Goal: Book appointment/travel/reservation

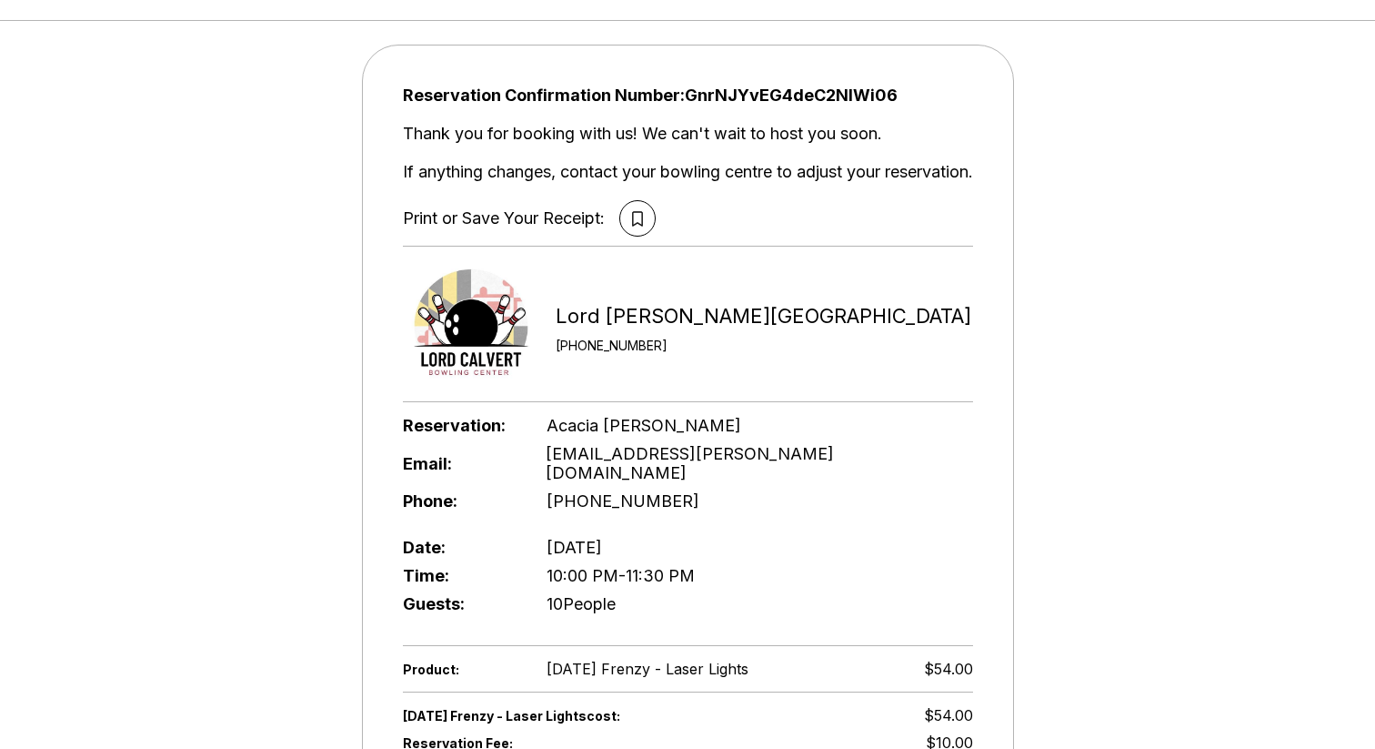
click at [219, 551] on div "Reservation Confirmation Number: GnrNJYvEG4deC2NlWi06 Thank you for booking wit…" at bounding box center [687, 489] width 1375 height 956
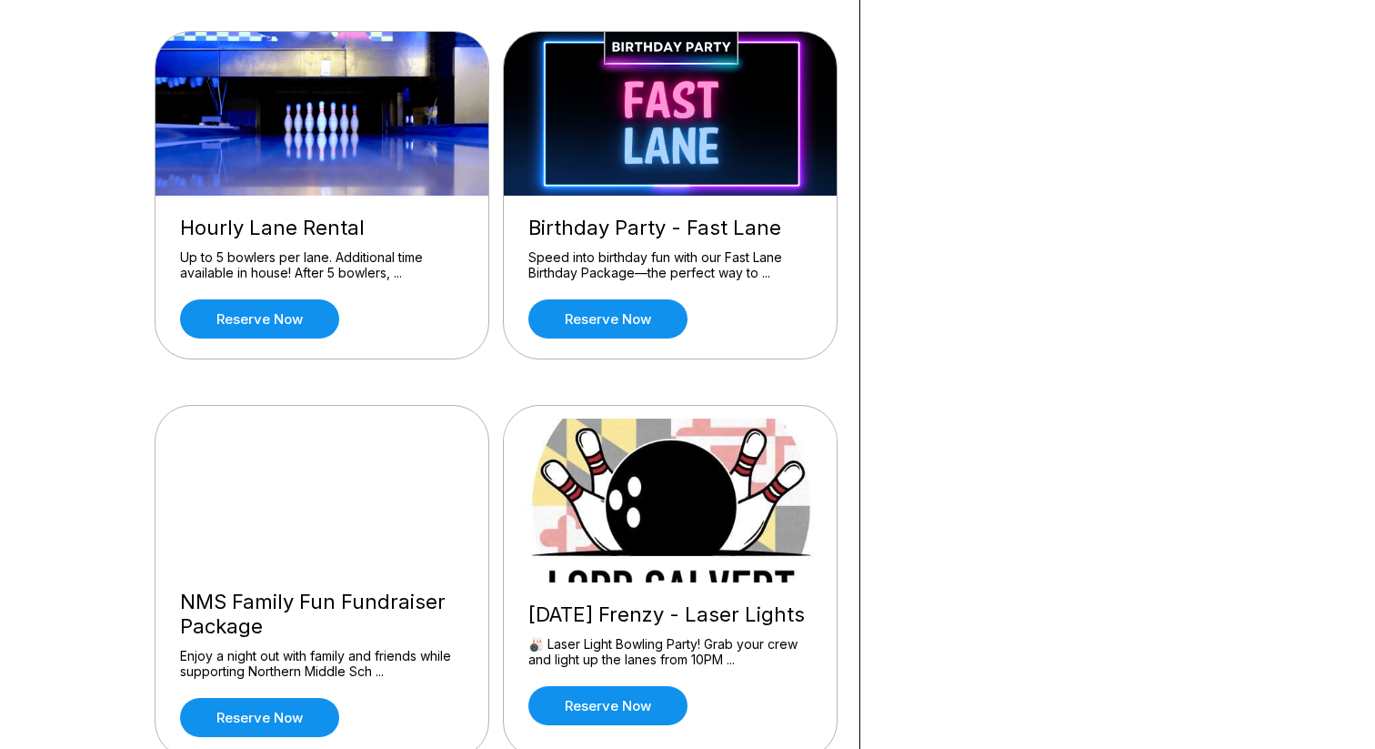
scroll to position [946, 0]
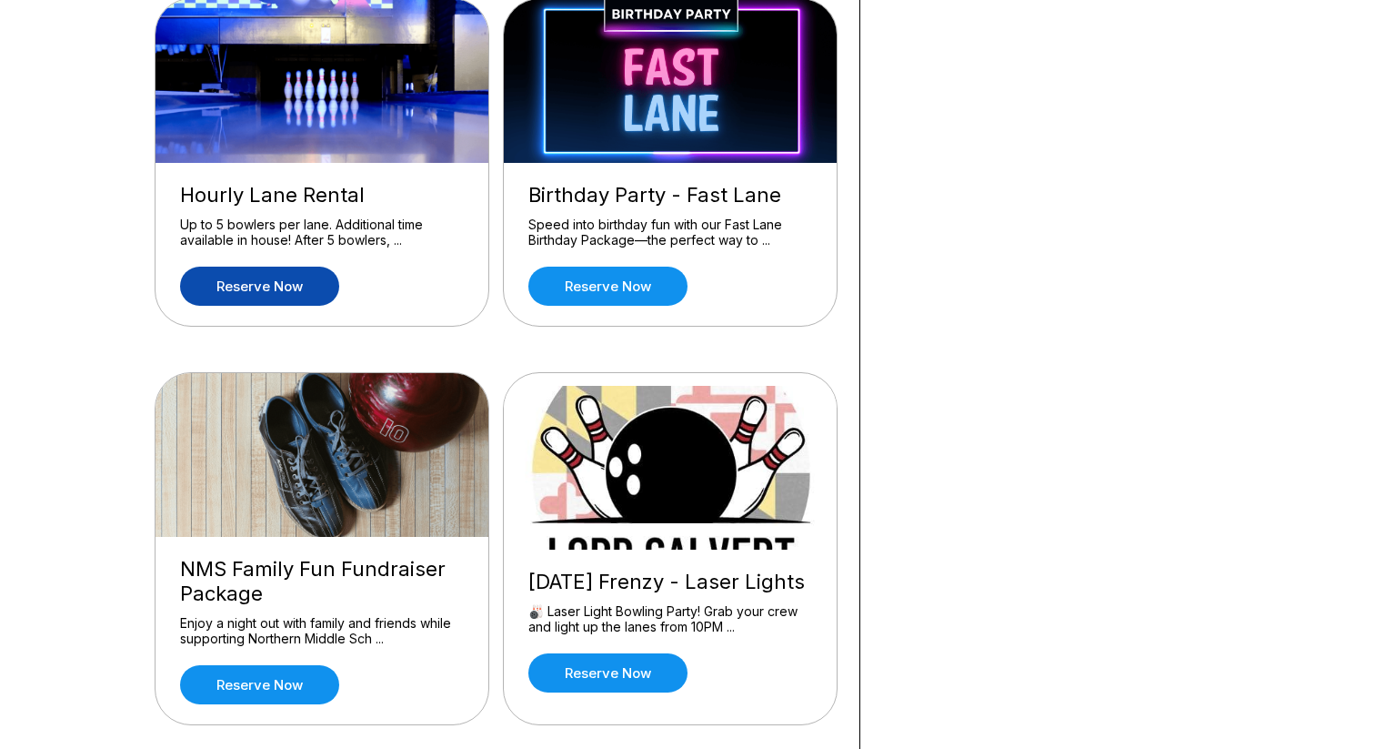
click at [247, 284] on link "Reserve now" at bounding box center [259, 286] width 159 height 39
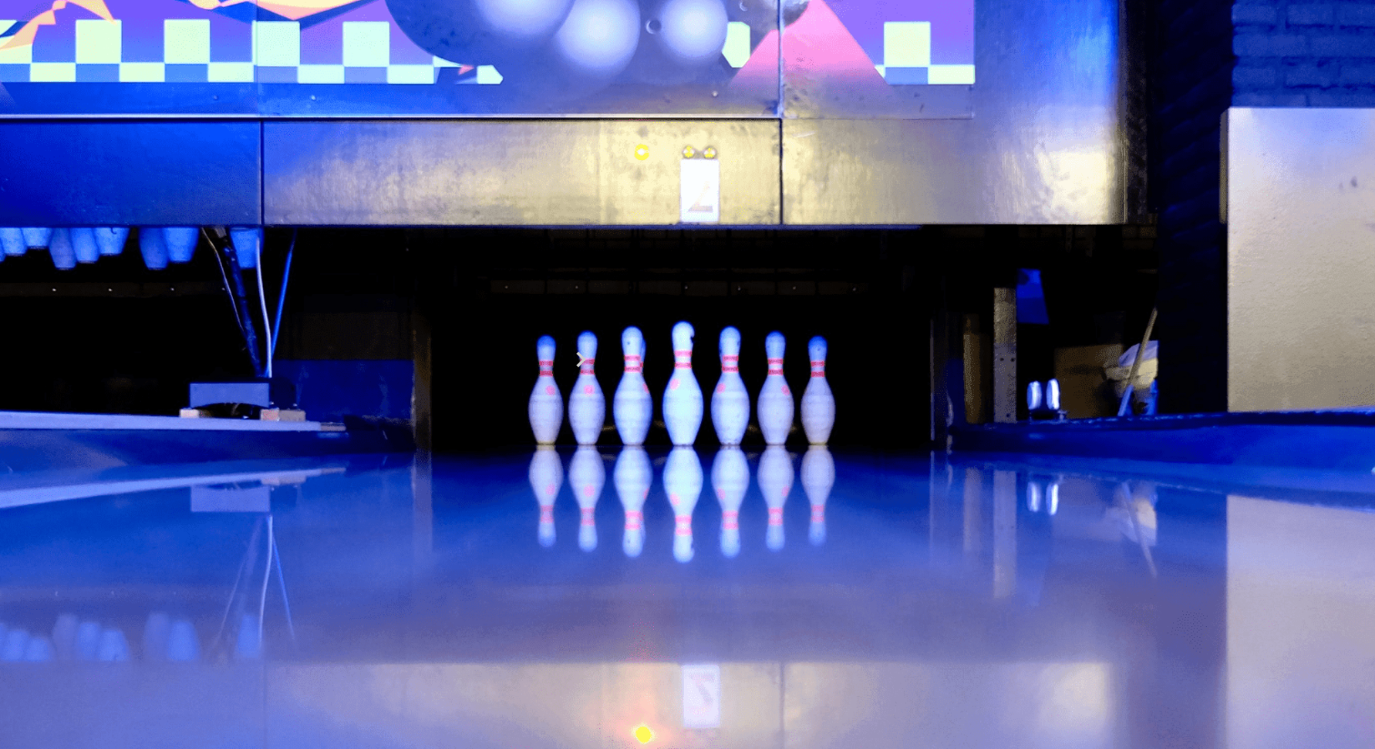
click at [341, 518] on div "26" at bounding box center [329, 505] width 25 height 25
click at [452, 316] on div "Guests? * How many hours? *" at bounding box center [496, 265] width 672 height 118
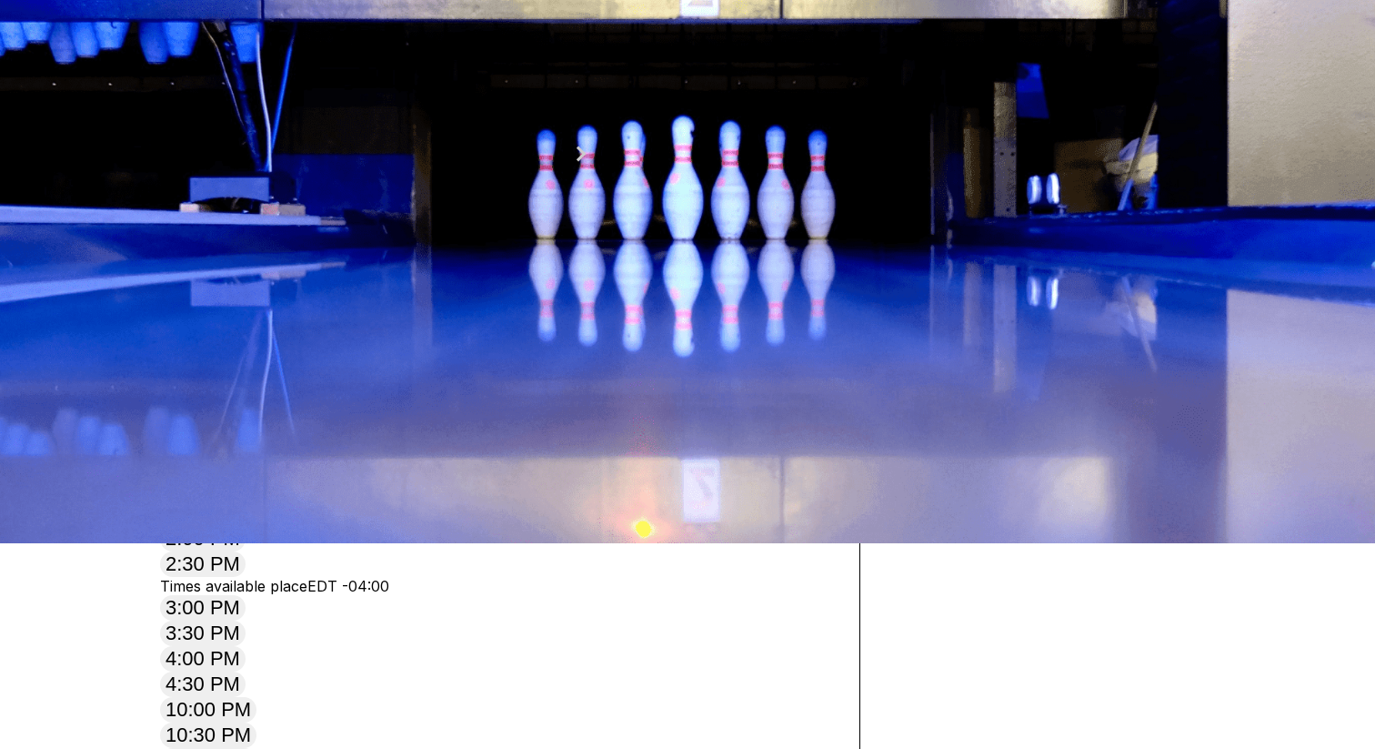
scroll to position [218, 0]
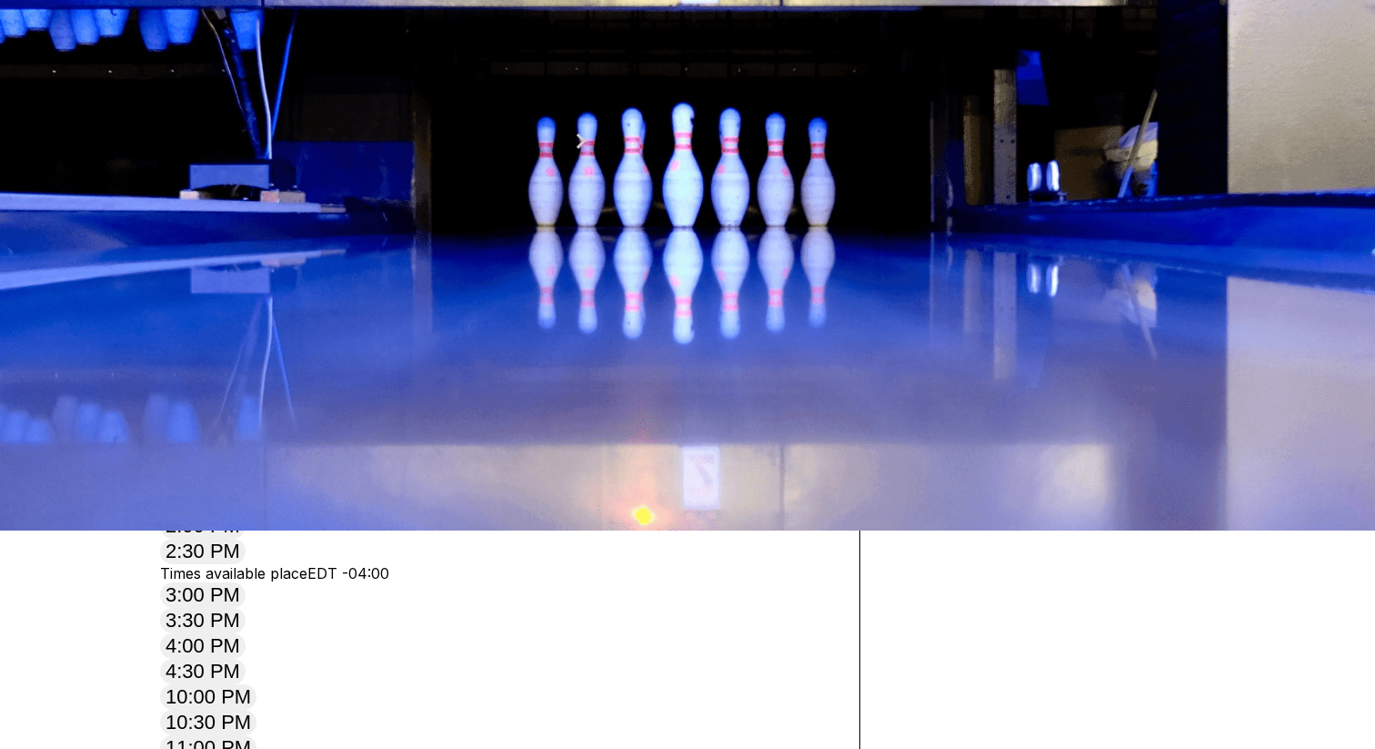
click at [307, 99] on icon at bounding box center [302, 94] width 10 height 10
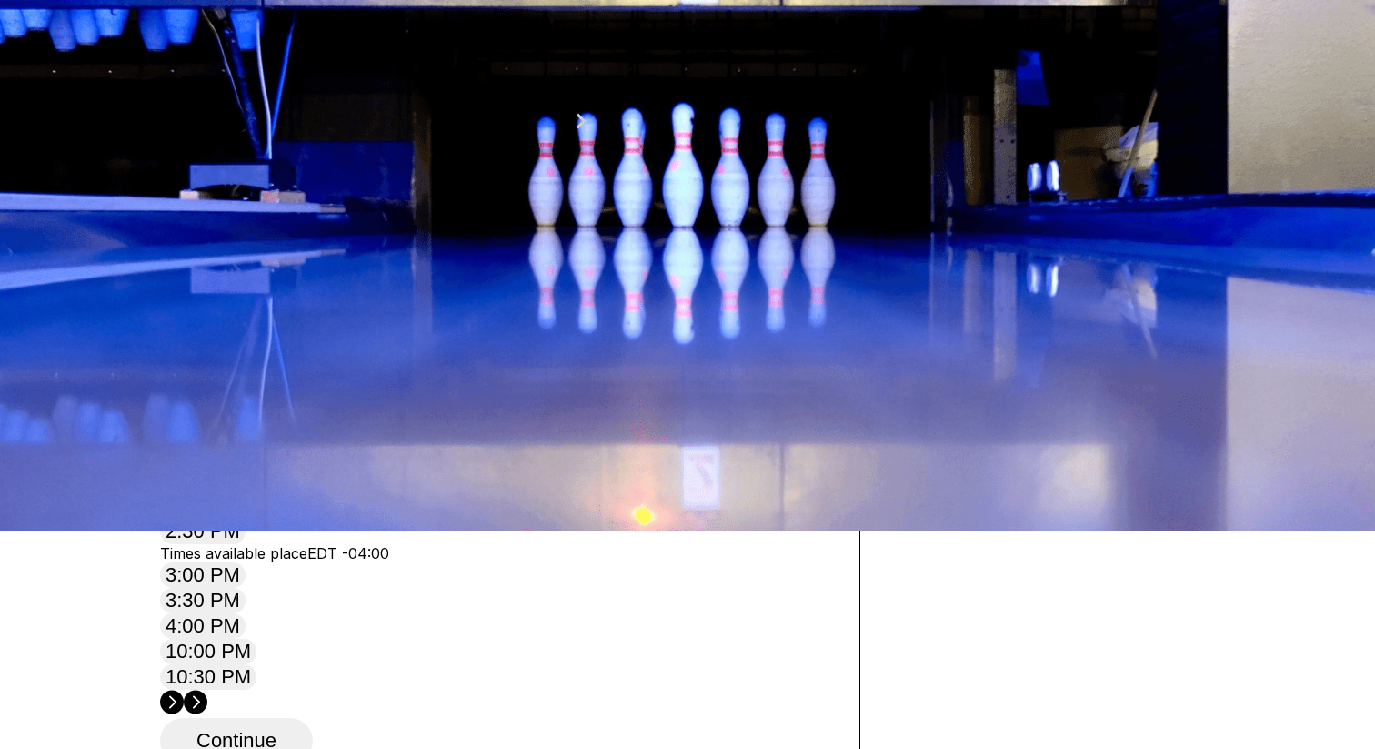
click at [55, 615] on div "Choose your Date and time You’ve selected Hourly Lane Rental ! What date and ti…" at bounding box center [687, 328] width 1375 height 926
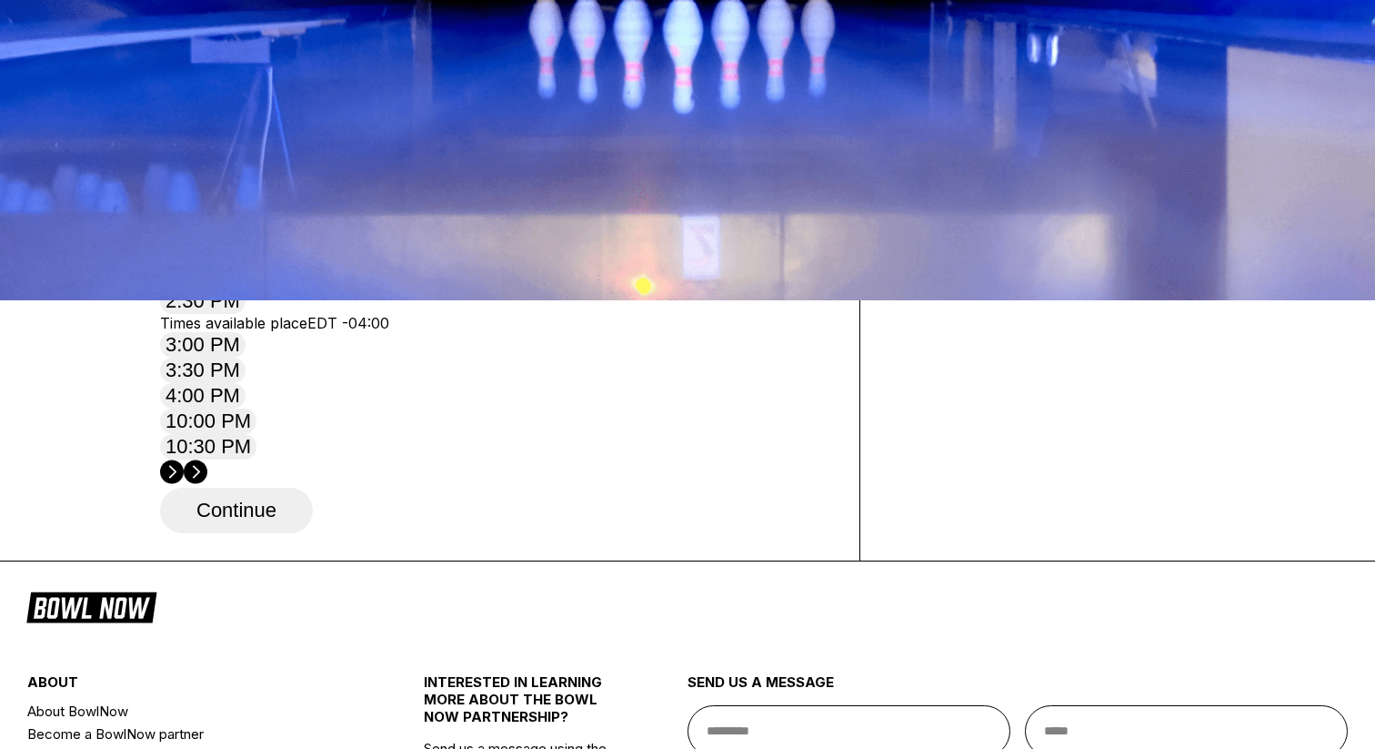
scroll to position [400, 0]
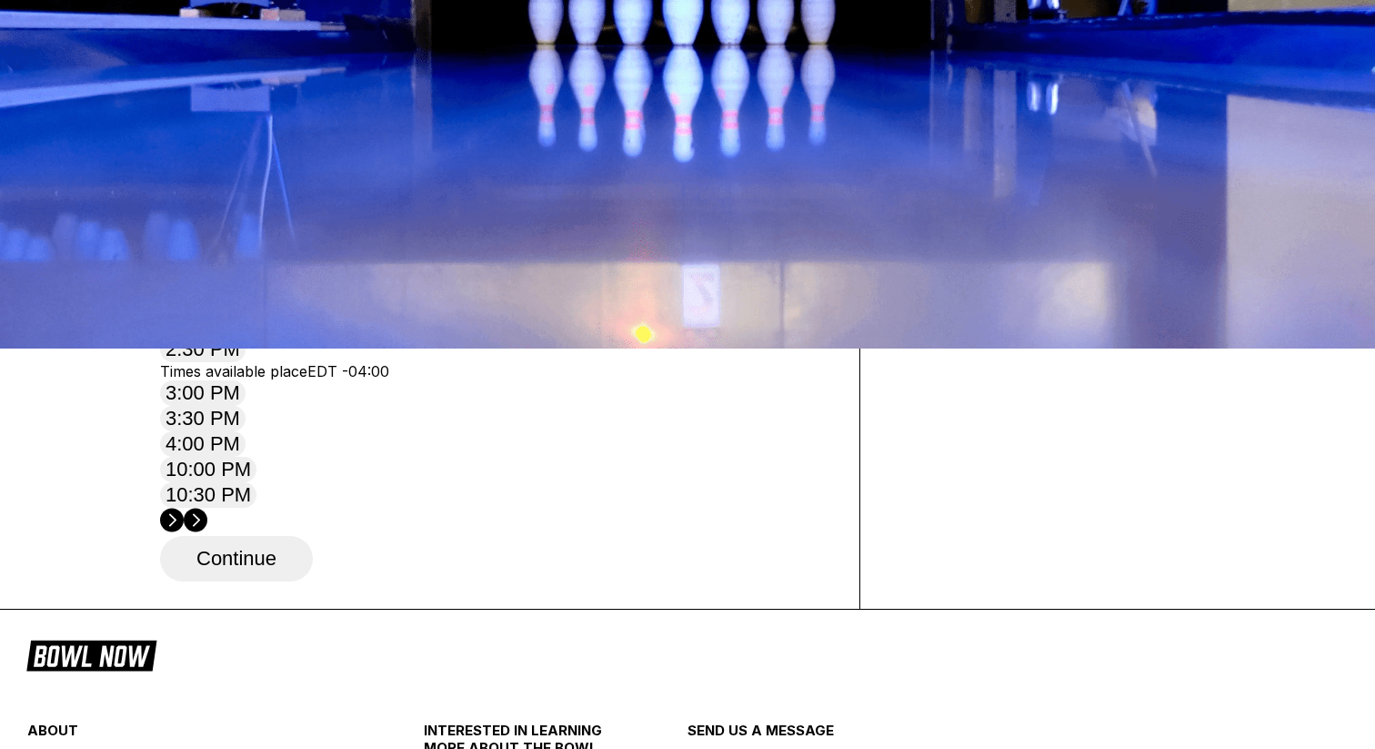
click at [207, 509] on circle at bounding box center [196, 521] width 24 height 24
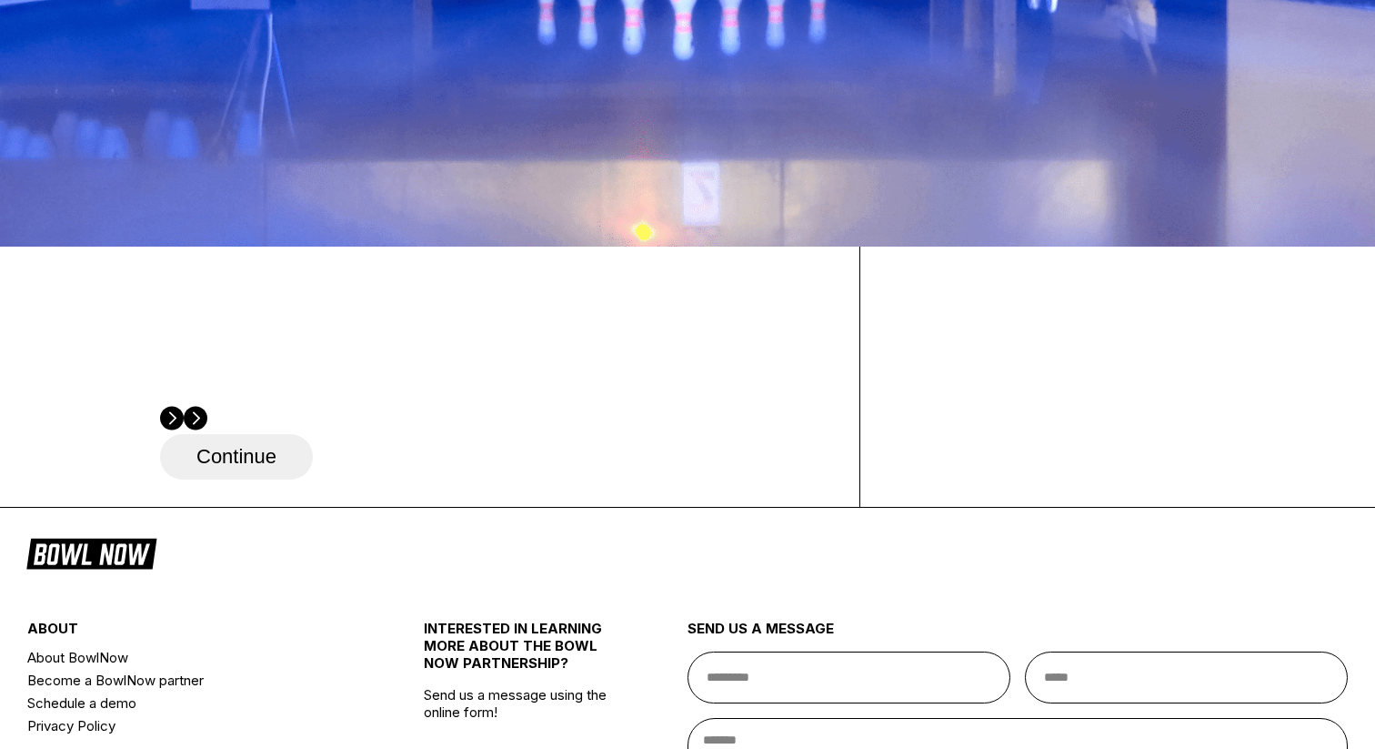
scroll to position [466, 0]
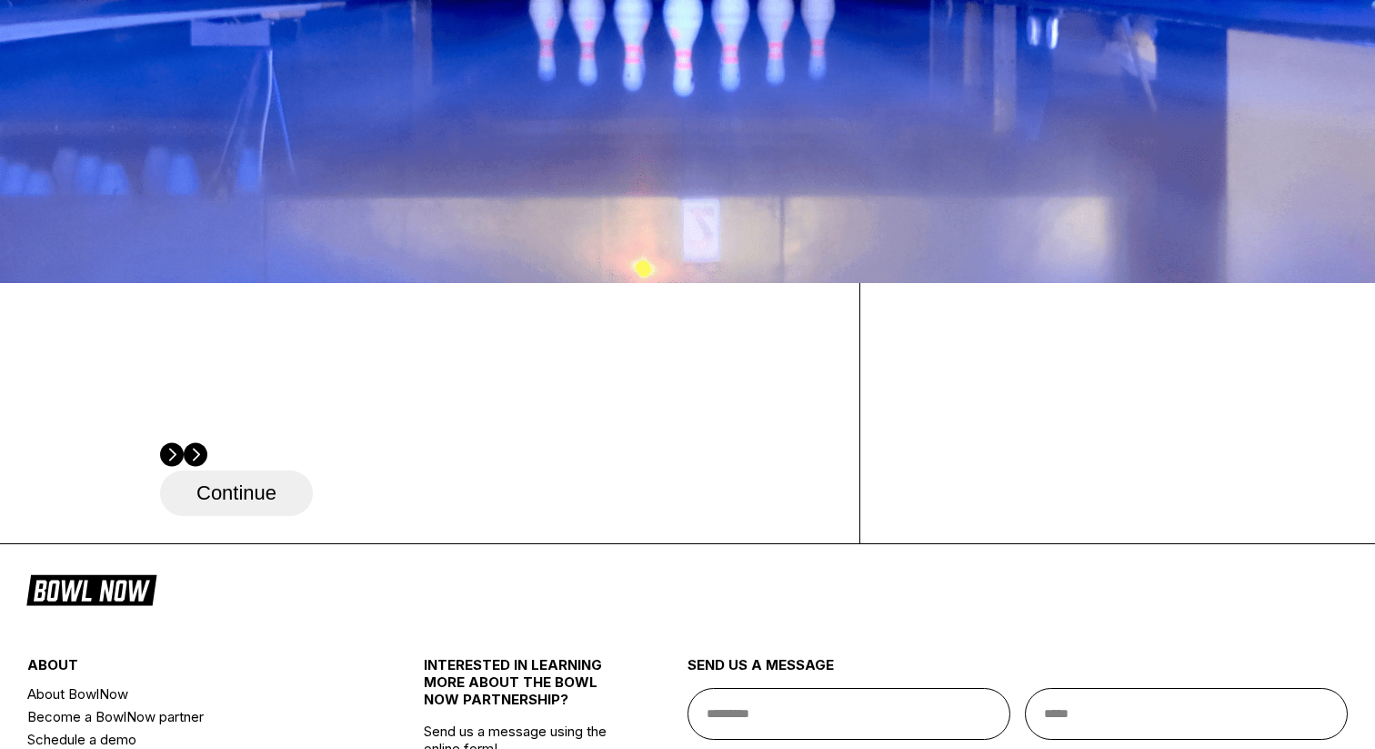
click at [8, 175] on div "Choose your Date and time You’ve selected Hourly Lane Rental ! What date and ti…" at bounding box center [687, 81] width 1375 height 926
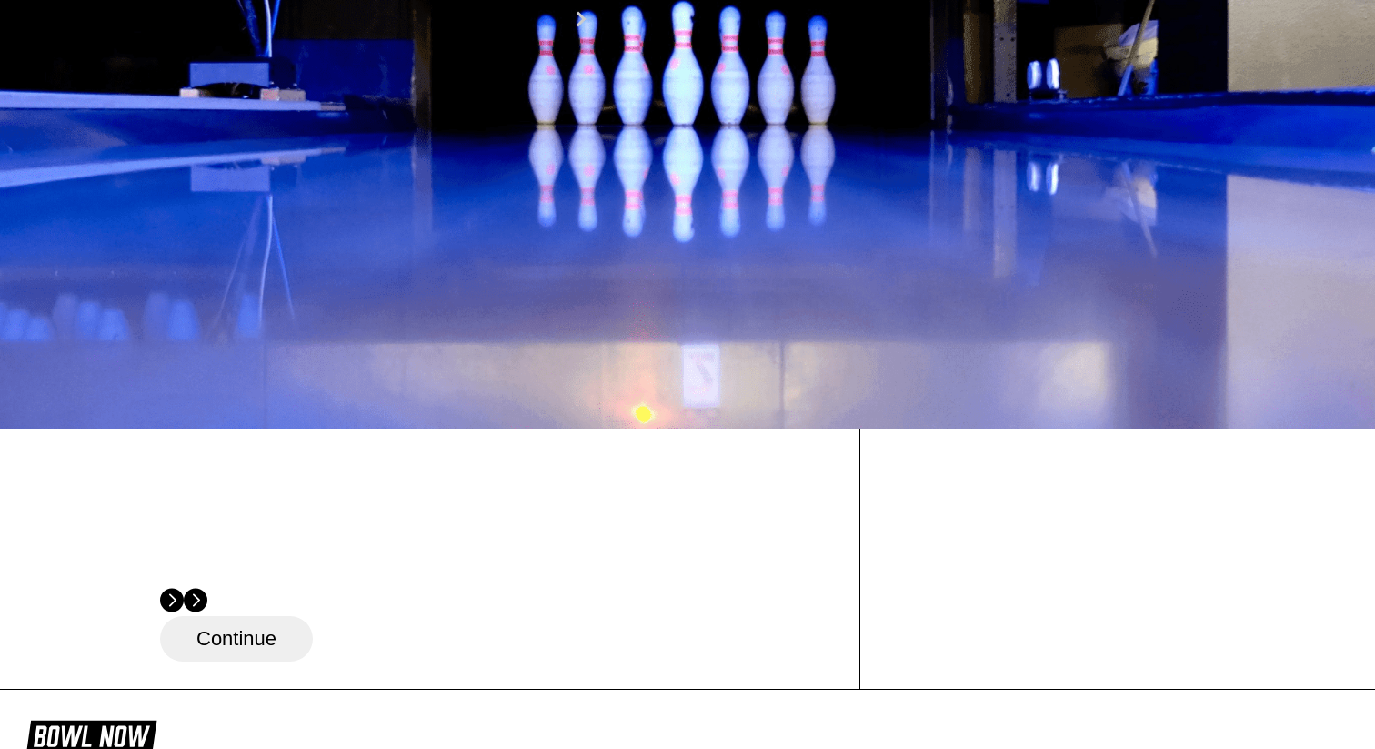
scroll to position [284, 0]
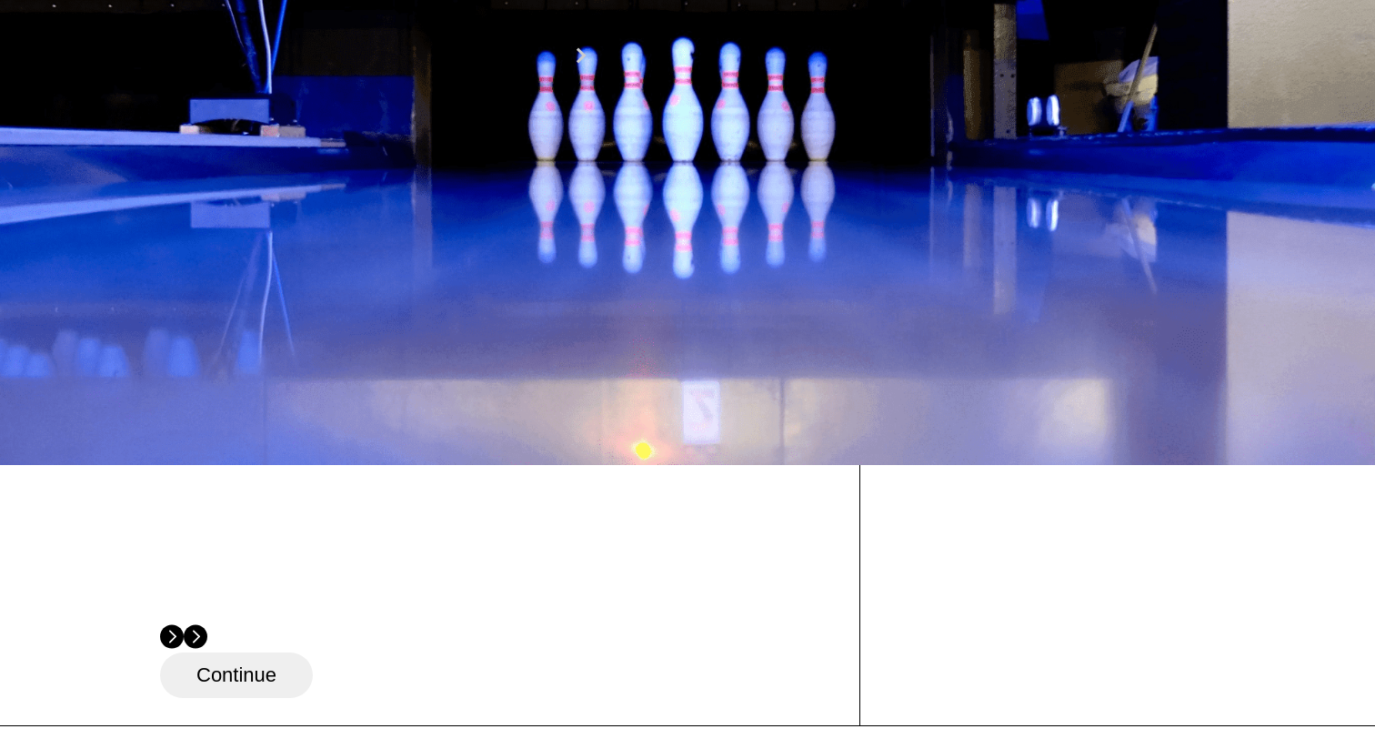
click at [185, 19] on button at bounding box center [172, 9] width 25 height 19
type input "*"
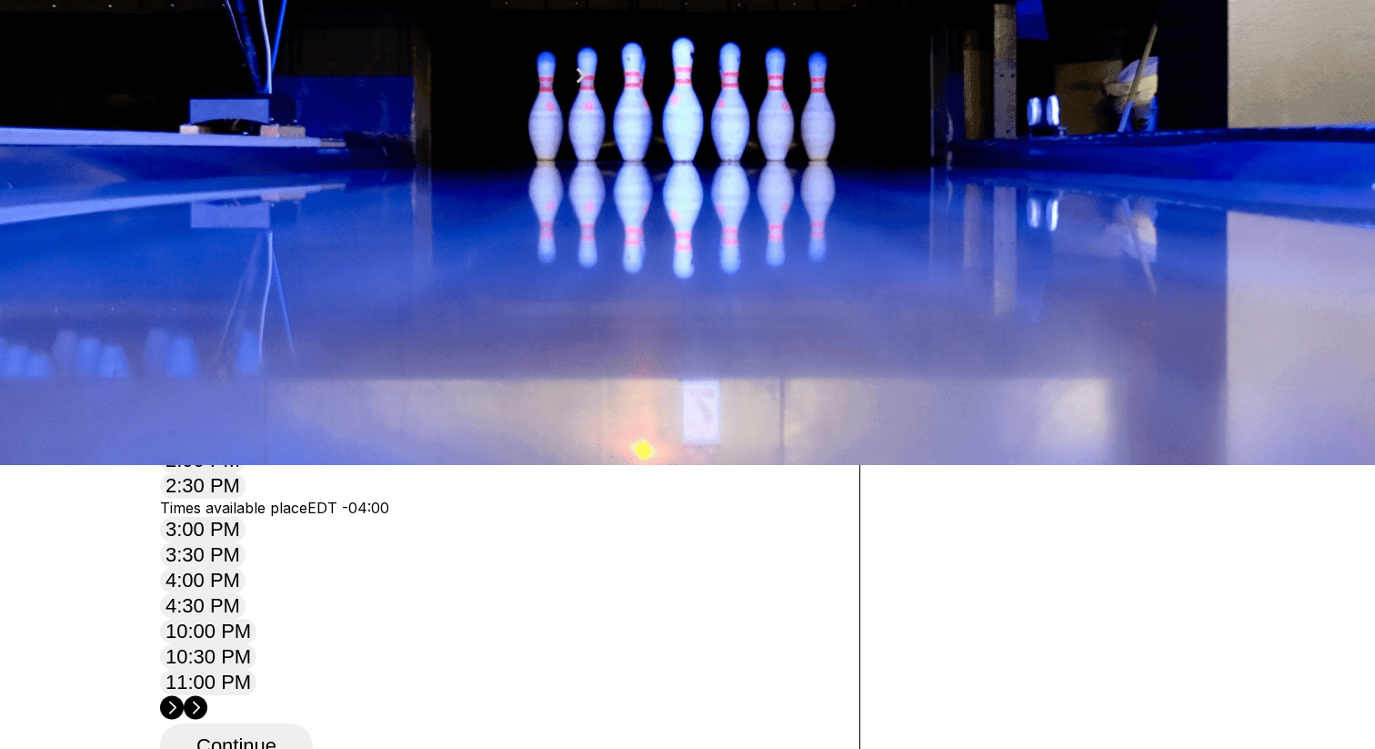
click at [207, 696] on circle at bounding box center [196, 708] width 24 height 24
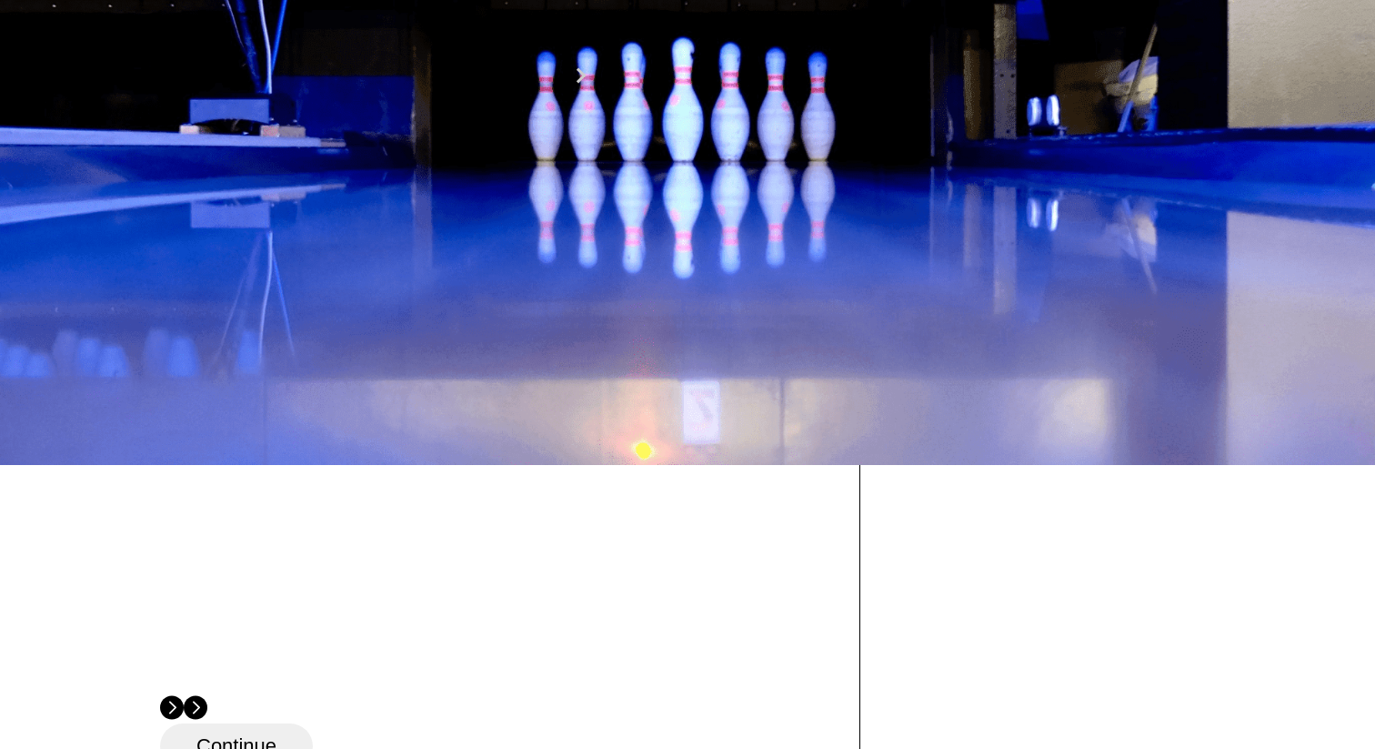
click at [1014, 492] on div "Your bowling location 4.8 Lord Calvert Bowling Center +14105353560 info@lordcal…" at bounding box center [1081, 298] width 441 height 995
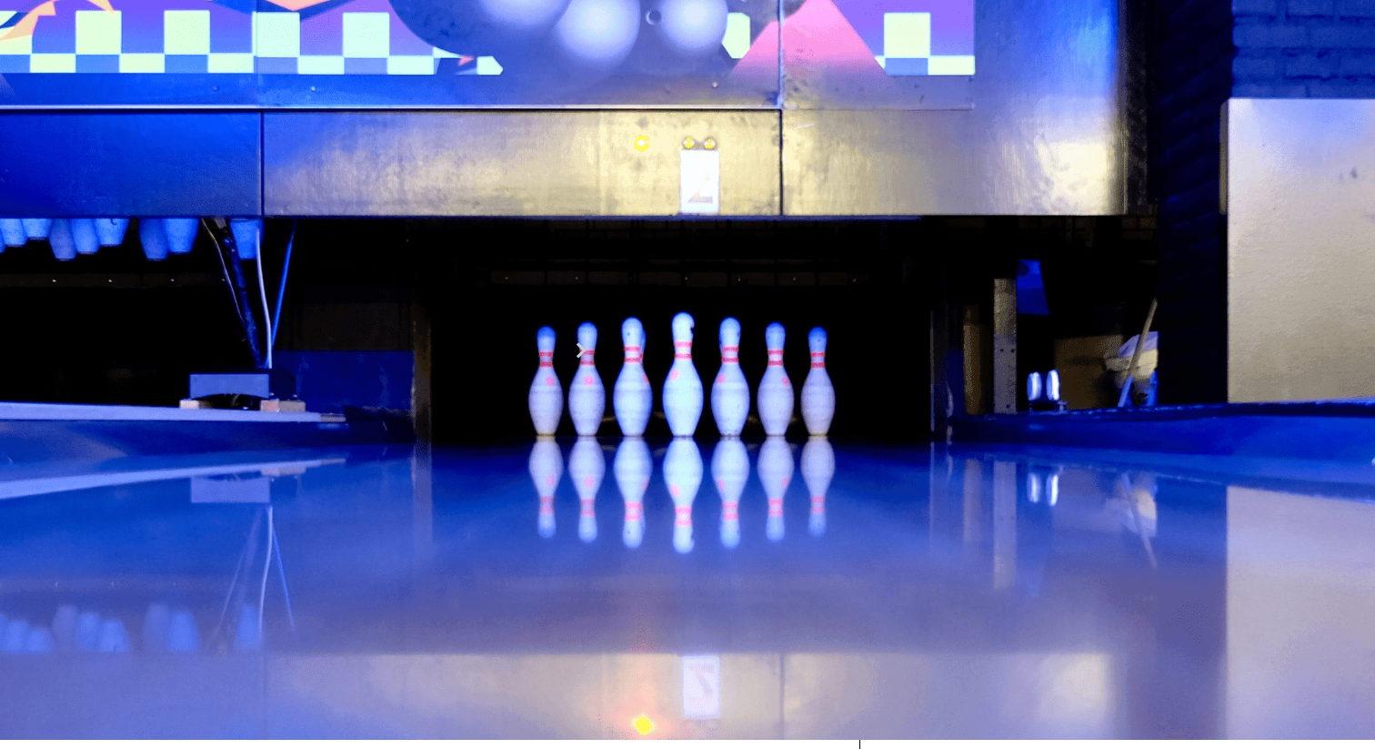
scroll to position [0, 0]
